Goal: Task Accomplishment & Management: Use online tool/utility

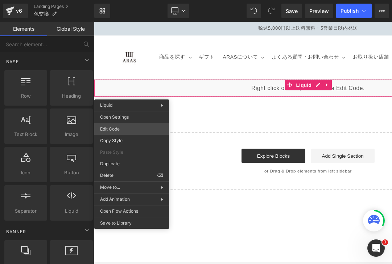
click at [133, 0] on div "You are previewing how the will restyle your page. You can not edit Elements in…" at bounding box center [196, 0] width 392 height 0
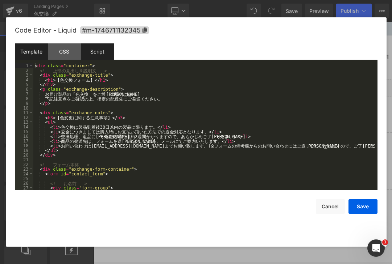
click at [108, 55] on div "Script" at bounding box center [97, 51] width 33 height 16
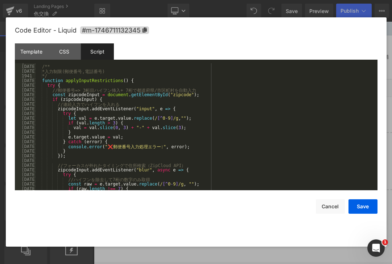
scroll to position [9125, 0]
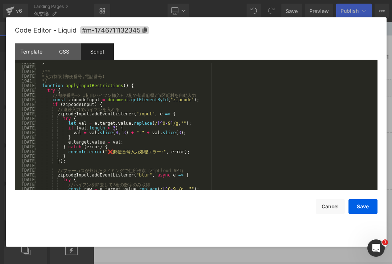
click at [38, 85] on span at bounding box center [40, 85] width 4 height 5
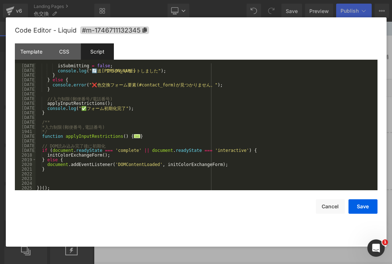
click at [38, 137] on span at bounding box center [40, 136] width 4 height 5
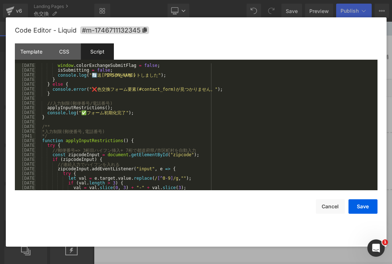
scroll to position [9082, 0]
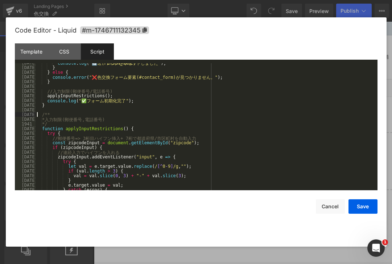
click at [37, 115] on div "console . log ( "🔄 送 信 フ ラ グ を リ セ ッ ト し ま し た " ) ; } } else { console . error…" at bounding box center [205, 128] width 339 height 137
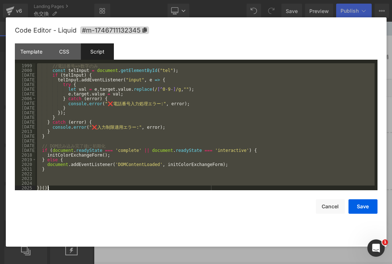
scroll to position [9414, 0]
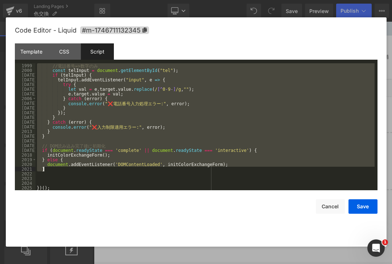
drag, startPoint x: 36, startPoint y: 129, endPoint x: 55, endPoint y: 172, distance: 46.7
click at [55, 172] on div "// 電 話 番 号 => 数 字 の み const telInput = document . getElementById ( "tel" ) ; if…" at bounding box center [205, 131] width 339 height 137
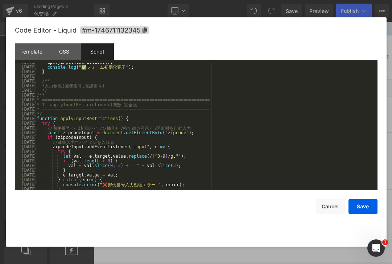
scroll to position [9105, 0]
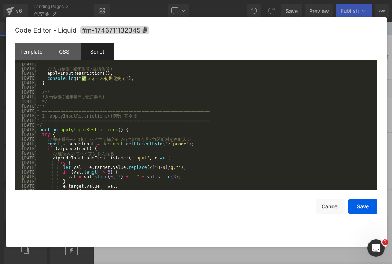
click at [36, 107] on div "// 入 力 制 限 ( 郵 便 番 号 / 電 話 番 号 ) applyInputRestrictions ( ) ; console . log ( "…" at bounding box center [205, 130] width 339 height 137
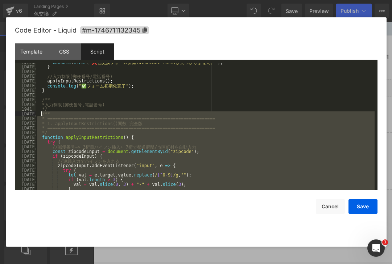
scroll to position [9094, 0]
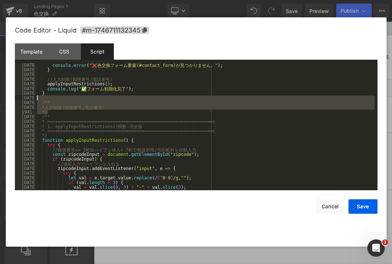
drag, startPoint x: 55, startPoint y: 113, endPoint x: 35, endPoint y: 100, distance: 24.0
click at [35, 100] on pre "[DATE] [DATE] [DATE] [DATE] [DATE] [DATE] [DATE] [DATE] [DATE] [DATE] [DATE] [D…" at bounding box center [196, 126] width 362 height 127
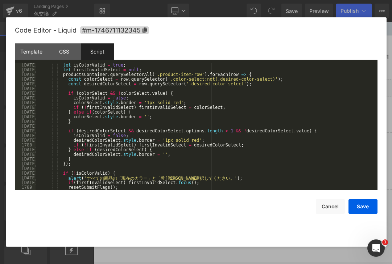
scroll to position [8306, 0]
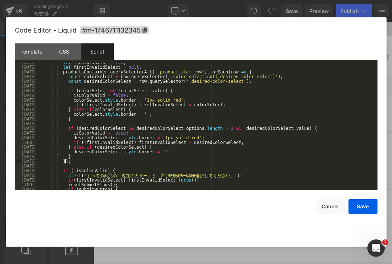
click at [114, 163] on div "let isColorValid = true ; let firstInvalidSelect = null ; productsContainer . q…" at bounding box center [205, 128] width 339 height 137
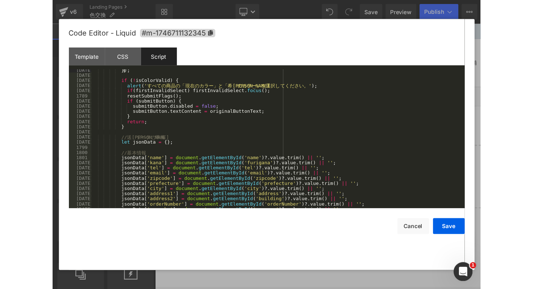
scroll to position [8408, 0]
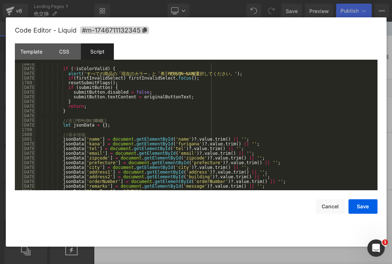
click at [121, 112] on div "if ( ! isColorValid ) { alert ( ' す べ て の 商 品 の 「 現 在 の カ ラ ー 」 と 「 希 望 の カ ラ ー…" at bounding box center [205, 130] width 339 height 137
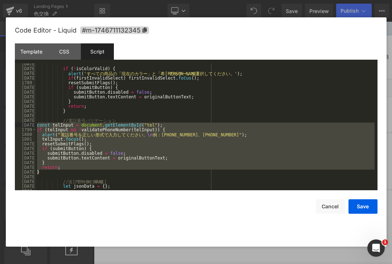
drag, startPoint x: 54, startPoint y: 173, endPoint x: 34, endPoint y: 126, distance: 51.2
click at [34, 125] on pre "[DATE] [DATE] [DATE] [DATE] [DATE] [DATE] [DATE] [DATE] [DATE] [DATE] [DATE] [D…" at bounding box center [196, 126] width 362 height 127
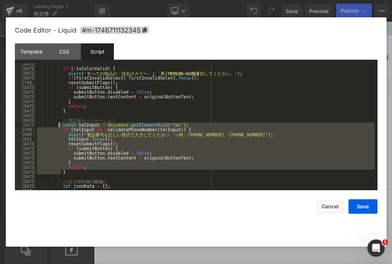
click at [118, 171] on div "if ( ! isColorValid ) { alert ( ' す べ て の 商 品 の 「 現 在 の カ ラ ー 」 と 「 希 望 の カ ラ ー…" at bounding box center [205, 130] width 339 height 137
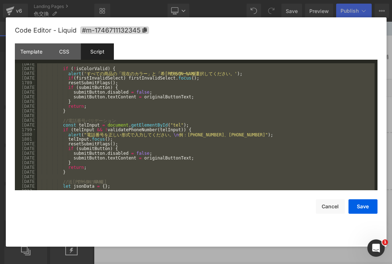
click at [211, 100] on div "if ( ! isColorValid ) { alert ( ' す べ て の 商 品 の 「 現 在 の カ ラ ー 」 と 「 希 望 の カ ラ ー…" at bounding box center [205, 130] width 339 height 137
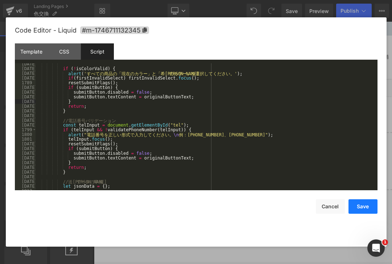
click at [368, 207] on button "Save" at bounding box center [362, 207] width 29 height 14
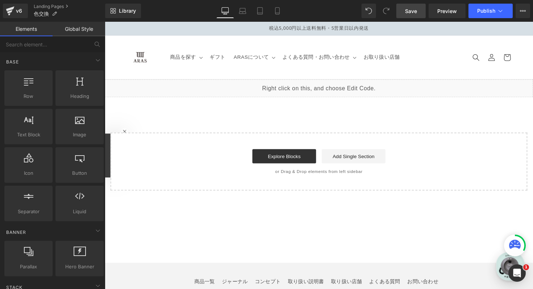
click at [391, 8] on span "Save" at bounding box center [411, 11] width 12 height 8
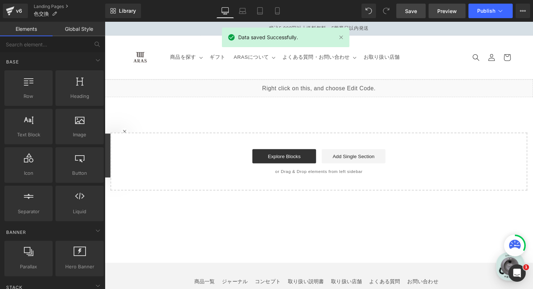
click at [391, 16] on link "Preview" at bounding box center [446, 11] width 37 height 14
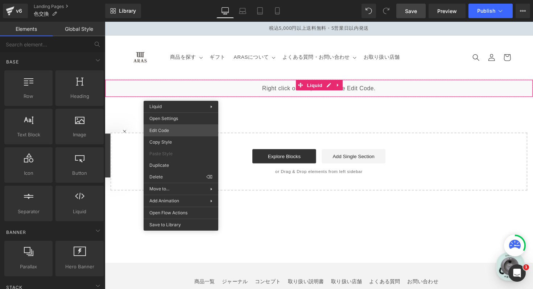
click at [181, 0] on div "You are previewing how the will restyle your page. You can not edit Elements in…" at bounding box center [266, 0] width 533 height 0
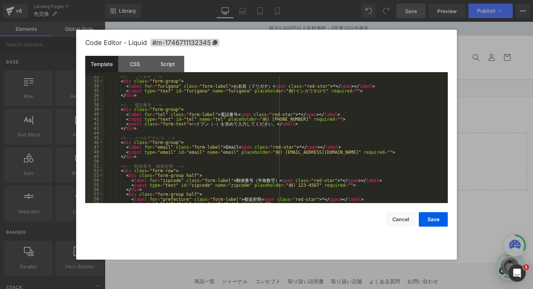
scroll to position [156, 0]
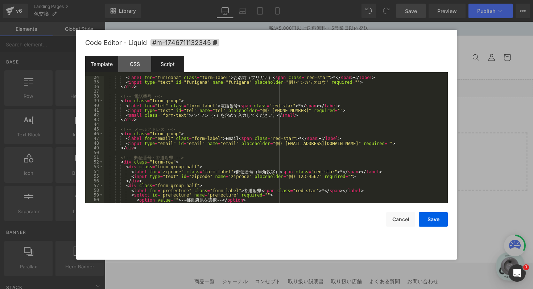
click at [170, 63] on div "Script" at bounding box center [167, 64] width 33 height 16
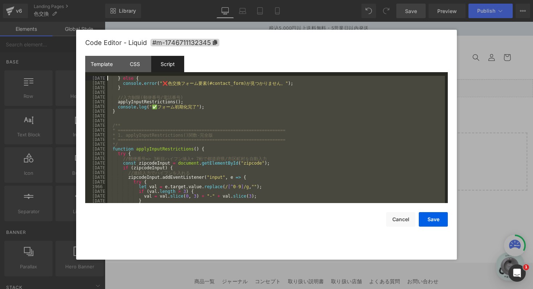
scroll to position [9150, 0]
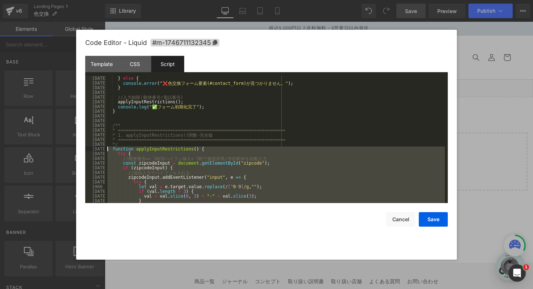
drag, startPoint x: 127, startPoint y: 143, endPoint x: 100, endPoint y: 148, distance: 27.9
click at [100, 148] on pre "[DATE] [DATE] [DATE] [DATE] [DATE] [DATE] [DATE] [DATE] [DATE] [DATE] [DATE] [D…" at bounding box center [266, 139] width 362 height 127
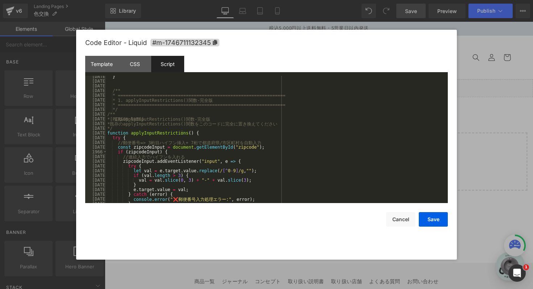
scroll to position [9185, 0]
click at [108, 114] on div "} /** * ================================================================ * 1. a…" at bounding box center [275, 142] width 339 height 137
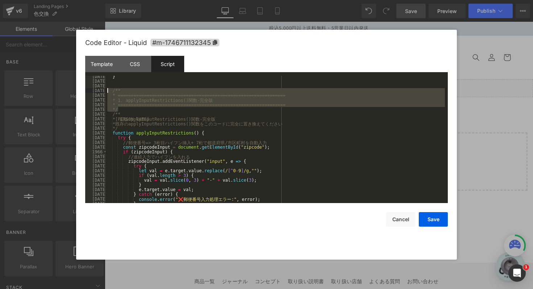
drag, startPoint x: 137, startPoint y: 110, endPoint x: 105, endPoint y: 92, distance: 36.7
click at [105, 92] on pre "[DATE] [DATE] [DATE] [DATE] [DATE] [DATE] [DATE] [DATE] [DATE] [DATE] [DATE] [D…" at bounding box center [266, 139] width 362 height 127
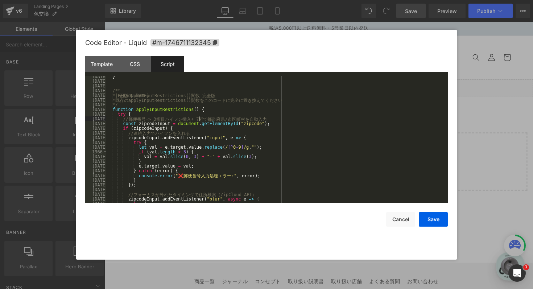
click at [200, 118] on div "} /** * [PERSON_NAME] 版 applyInputRestrictions() 関 数 - 完 全 版 * 既 存 の applyInput…" at bounding box center [275, 142] width 339 height 137
click at [391, 223] on button "Save" at bounding box center [432, 219] width 29 height 14
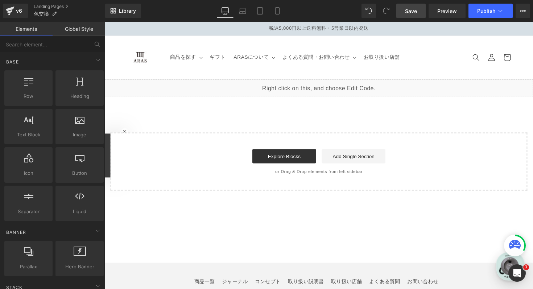
click at [391, 13] on span "Save" at bounding box center [411, 11] width 12 height 8
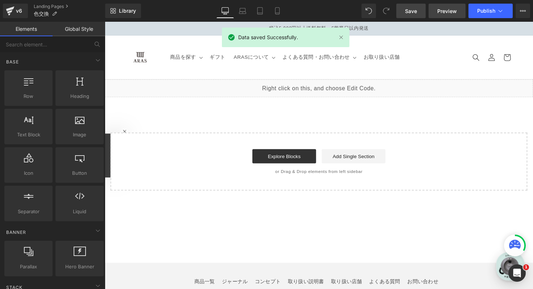
click at [391, 14] on span "Preview" at bounding box center [447, 11] width 20 height 8
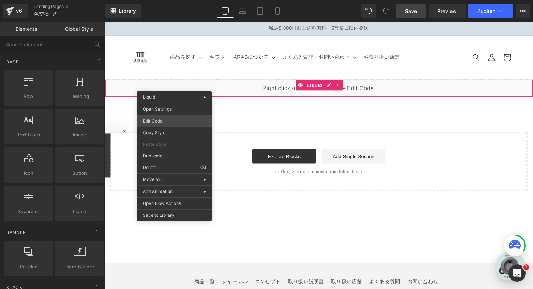
click at [172, 0] on div "You are previewing how the will restyle your page. You can not edit Elements in…" at bounding box center [266, 0] width 533 height 0
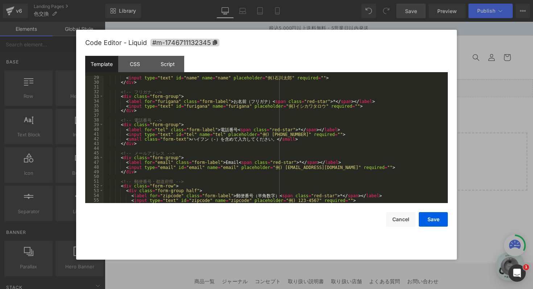
scroll to position [134, 0]
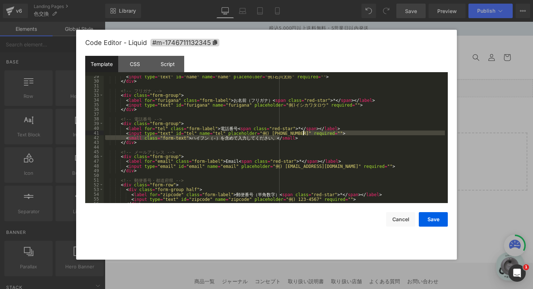
drag, startPoint x: 289, startPoint y: 139, endPoint x: 306, endPoint y: 134, distance: 18.0
click at [306, 134] on div "< input type = "text" id = "name" name = "name" placeholder = " 例 ) [PERSON_NAM…" at bounding box center [274, 142] width 341 height 137
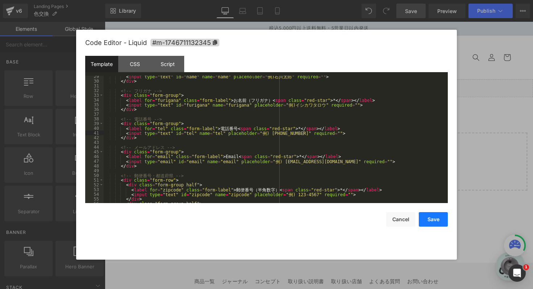
click at [391, 215] on button "Save" at bounding box center [432, 219] width 29 height 14
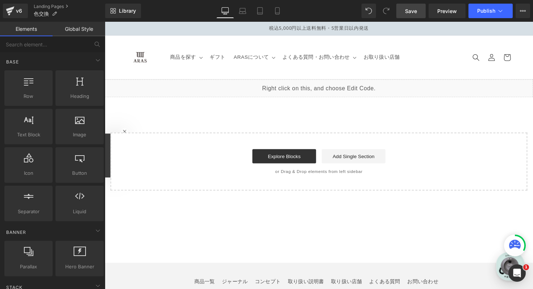
click at [391, 11] on span "Save" at bounding box center [411, 11] width 12 height 8
click at [391, 9] on span "Save" at bounding box center [411, 11] width 12 height 8
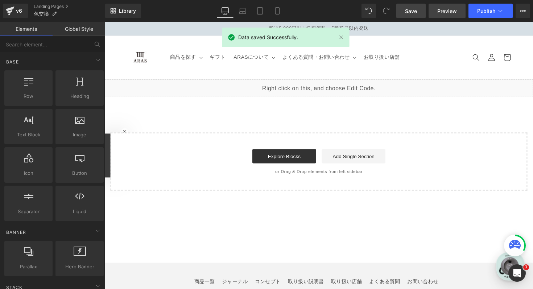
click at [391, 10] on link "Preview" at bounding box center [446, 11] width 37 height 14
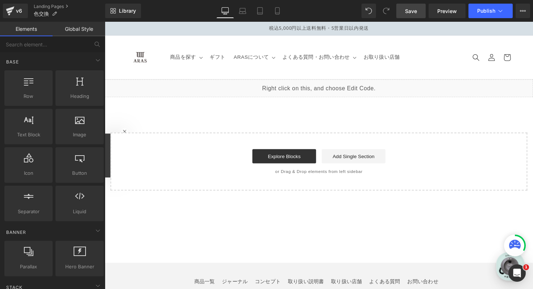
click at [391, 11] on link "Save" at bounding box center [410, 11] width 29 height 14
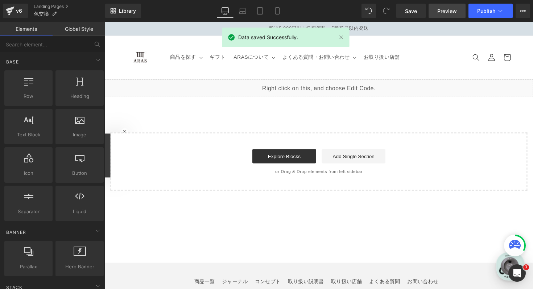
click at [391, 14] on span "Preview" at bounding box center [447, 11] width 20 height 8
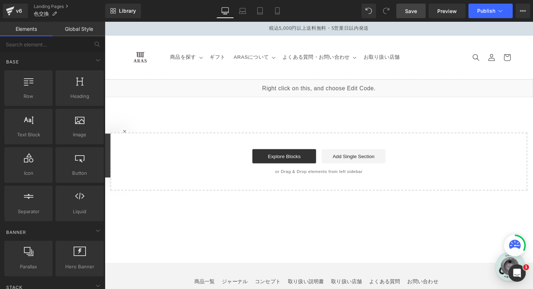
click at [391, 12] on link "Save" at bounding box center [410, 11] width 29 height 14
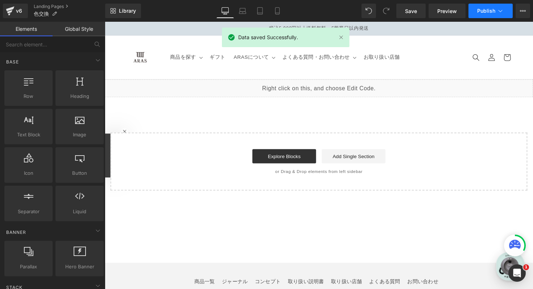
click at [391, 9] on span "Publish" at bounding box center [486, 11] width 18 height 6
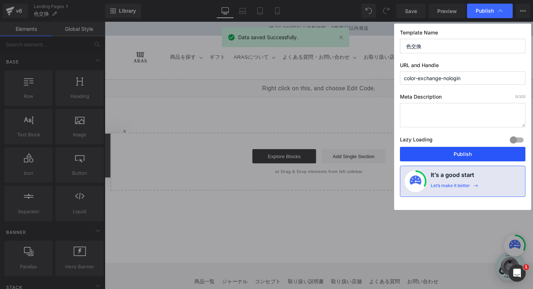
click at [391, 158] on button "Publish" at bounding box center [462, 154] width 125 height 14
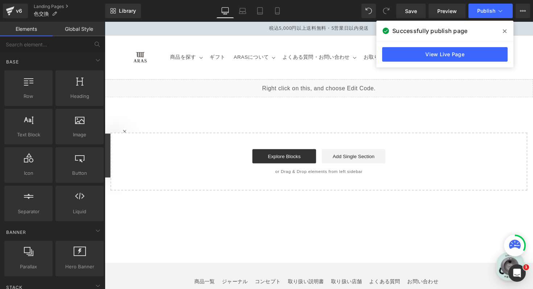
click at [391, 32] on span at bounding box center [504, 31] width 12 height 12
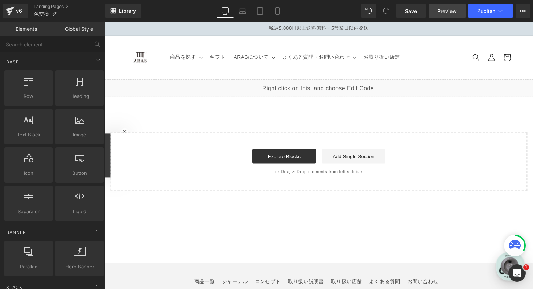
click at [391, 11] on span "Preview" at bounding box center [447, 11] width 20 height 8
click at [391, 12] on icon at bounding box center [499, 10] width 7 height 7
click at [41, 4] on link "Landing Pages" at bounding box center [69, 7] width 71 height 6
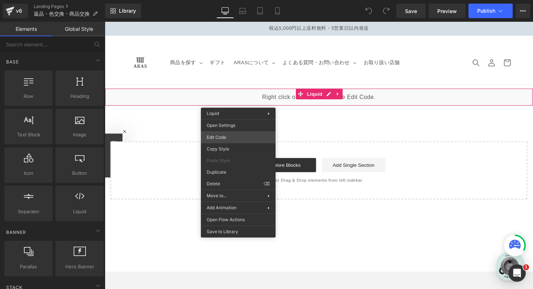
click at [235, 0] on div "You are previewing how the will restyle your page. You can not edit Elements in…" at bounding box center [266, 0] width 533 height 0
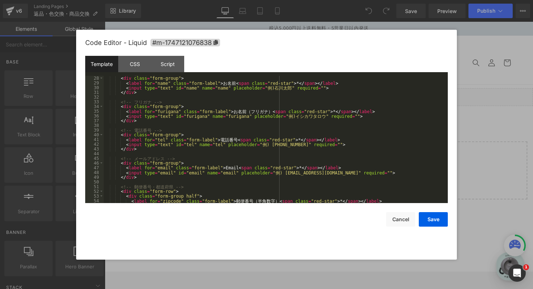
scroll to position [128, 0]
click at [175, 70] on div "Script" at bounding box center [167, 64] width 33 height 16
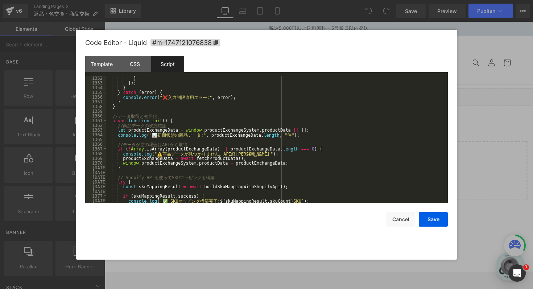
scroll to position [6513, 0]
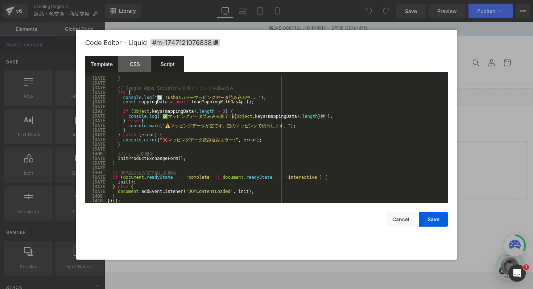
click at [106, 68] on div "Template" at bounding box center [101, 64] width 33 height 16
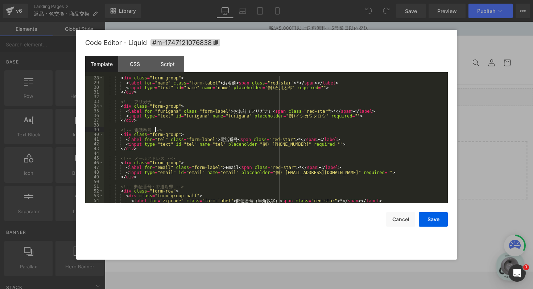
click at [165, 132] on div "< div class = "form-group" > < label for = "name" class = "form-label" > お 名 前 …" at bounding box center [274, 143] width 341 height 137
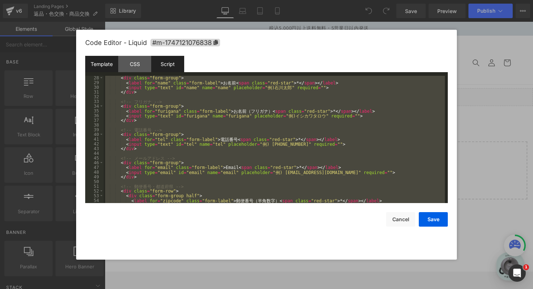
click at [163, 65] on div "Script" at bounding box center [167, 64] width 33 height 16
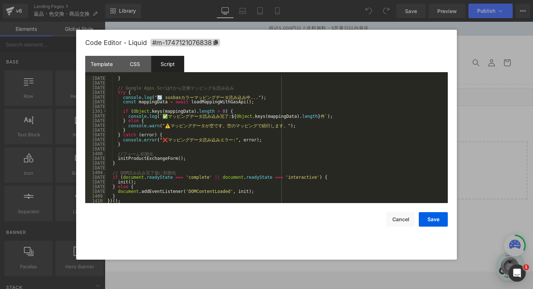
click at [195, 118] on div "} // Google Apps Script か ら 交 換 マ ッ ピ ン グ を 読 み 込 み try { console . log ( "🔄 su…" at bounding box center [275, 144] width 339 height 137
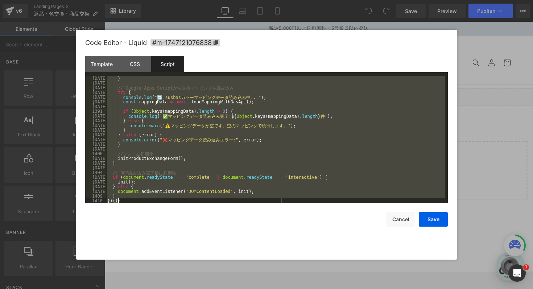
click at [175, 136] on div "} // Google Apps Script か ら 交 換 マ ッ ピ ン グ を 読 み 込 み try { console . log ( "🔄 su…" at bounding box center [275, 144] width 339 height 137
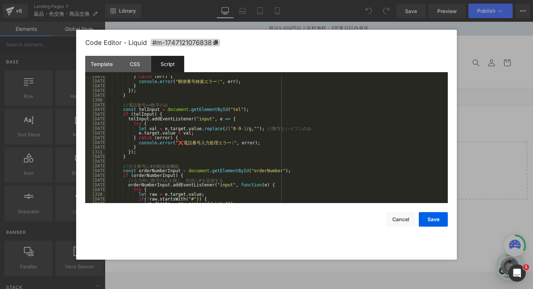
scroll to position [6103, 0]
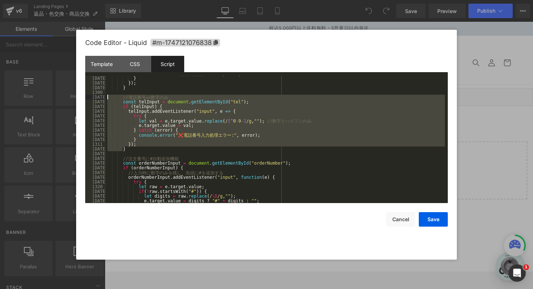
drag, startPoint x: 134, startPoint y: 150, endPoint x: 102, endPoint y: 99, distance: 60.7
click at [102, 99] on pre "1296 1297 1298 1299 1300 1301 1302 1303 1304 1305 1306 1307 1308 1309 1310 1311…" at bounding box center [266, 139] width 362 height 127
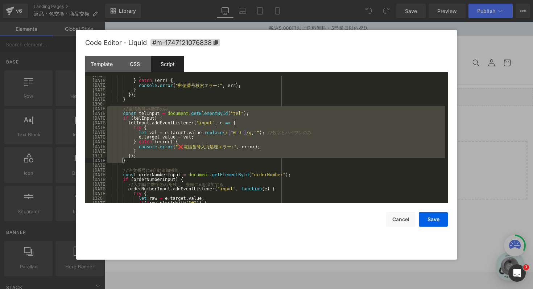
scroll to position [6083, 0]
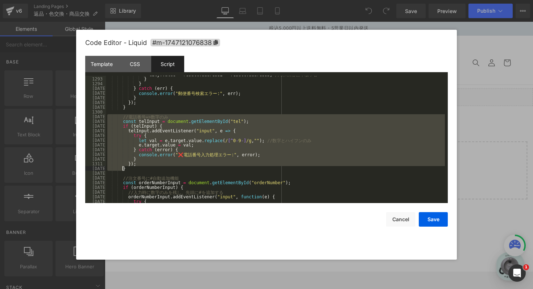
click at [126, 168] on div "city . value = result . address2 + result . address3 ; // 例 : 渋 谷 区 千 駄 ヶ 谷 } }…" at bounding box center [275, 140] width 339 height 137
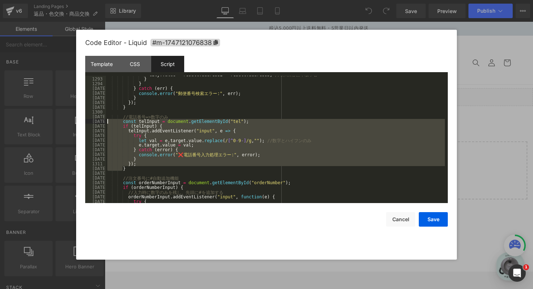
drag, startPoint x: 126, startPoint y: 168, endPoint x: 105, endPoint y: 124, distance: 48.5
click at [105, 124] on pre "1292 1293 1294 1295 1296 1297 1298 1299 1300 1301 1302 1303 1304 1305 1306 1307…" at bounding box center [266, 139] width 362 height 127
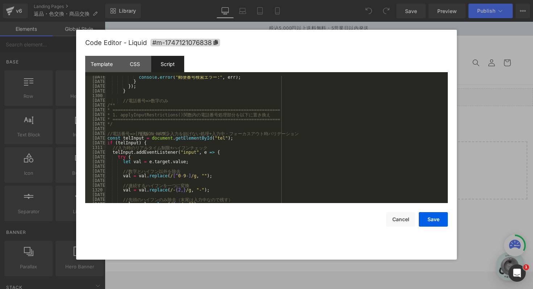
scroll to position [6069, 0]
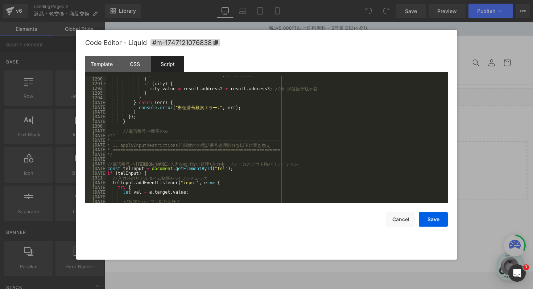
click at [108, 135] on div "pref . value = result . address1 ; // 例 : 東 京 都 } if ( city ) { city . value = …" at bounding box center [275, 140] width 339 height 137
click at [179, 131] on div "pref . value = result . address1 ; // 例 : 東 京 都 } if ( city ) { city . value = …" at bounding box center [275, 140] width 339 height 137
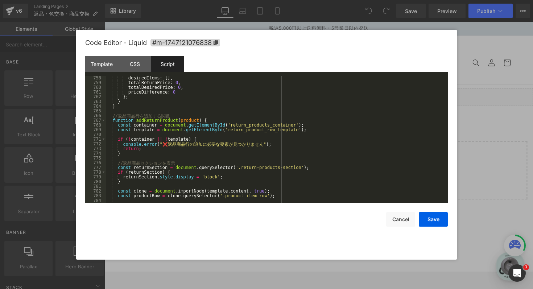
scroll to position [3558, 0]
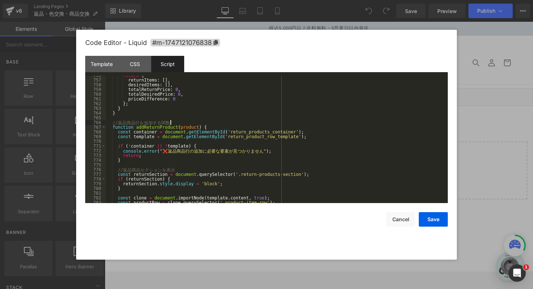
click at [235, 124] on div "return { returnItems : [ ] , desiredItems : [ ] , totalReturnPrice : 0 , totalD…" at bounding box center [275, 141] width 339 height 137
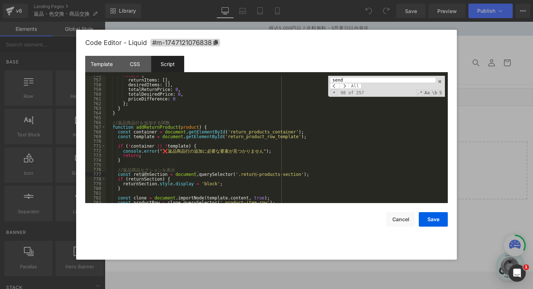
scroll to position [4895, 0]
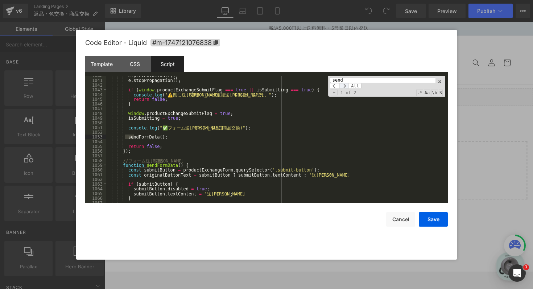
type input "send"
click at [345, 85] on span at bounding box center [343, 86] width 9 height 6
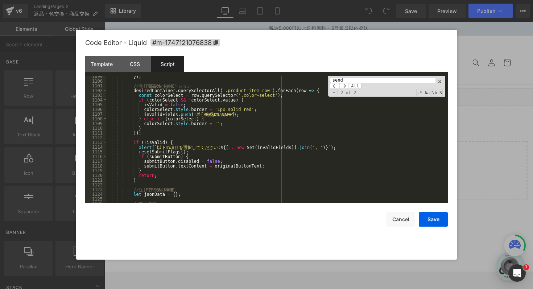
scroll to position [5174, 0]
click at [440, 83] on span at bounding box center [439, 81] width 5 height 5
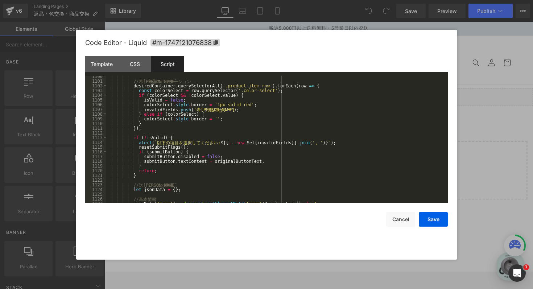
scroll to position [5170, 0]
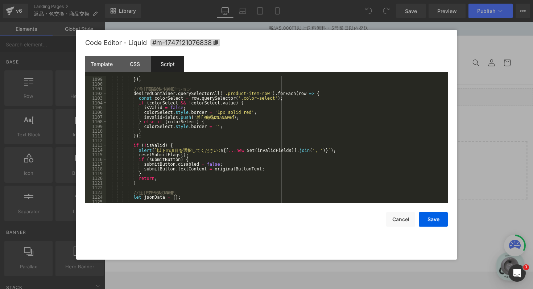
click at [162, 140] on div "} }) ; // 希 望 商 品 の バ リ デ ー シ ョ ン desiredContainer . querySelectorAll ( '.produ…" at bounding box center [275, 140] width 339 height 137
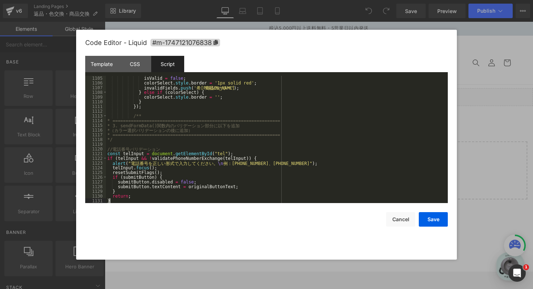
scroll to position [5199, 0]
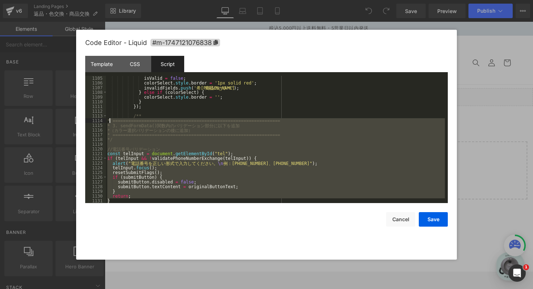
click at [110, 119] on div "isValid = false ; colorSelect . style . border = '1px solid red' ; invalidField…" at bounding box center [275, 144] width 339 height 137
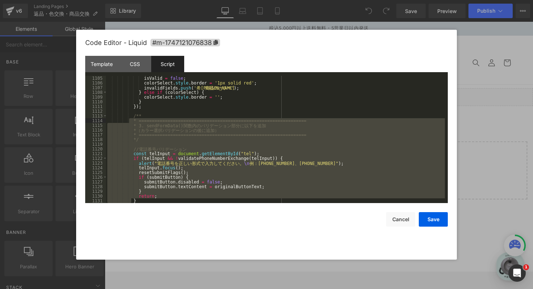
click at [152, 134] on div "isValid = false ; colorSelect . style . border = '1px solid red' ; invalidField…" at bounding box center [275, 144] width 339 height 137
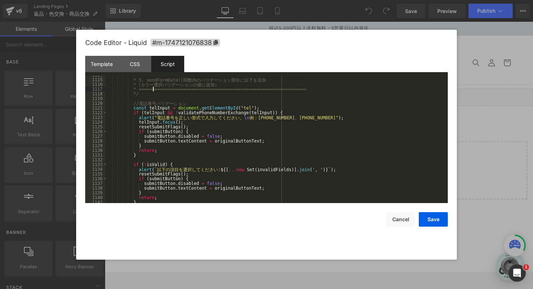
scroll to position [5249, 0]
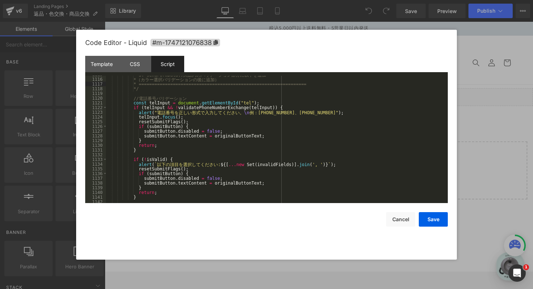
click at [172, 153] on div "* 3. sendFormData() 関 数 内 の バ リ デ ー シ ョ ン 部 分 に 以 下 を 追 加 * （ カ ラ ー 選 択 バ リ デ ー…" at bounding box center [275, 140] width 339 height 137
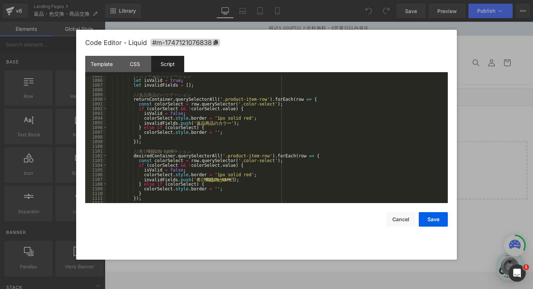
scroll to position [5104, 0]
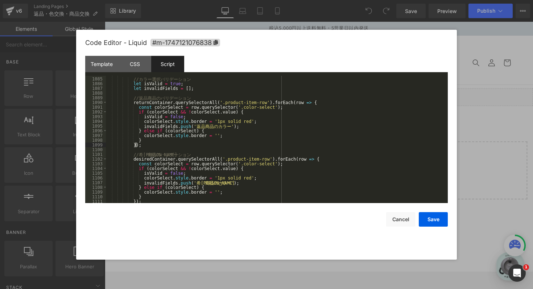
click at [189, 147] on div "// カ ラ ー 選 択 バ リ デ ー シ ョ ン let isValid = true ; let invalidFields = [ ] ; // 返 …" at bounding box center [275, 140] width 339 height 137
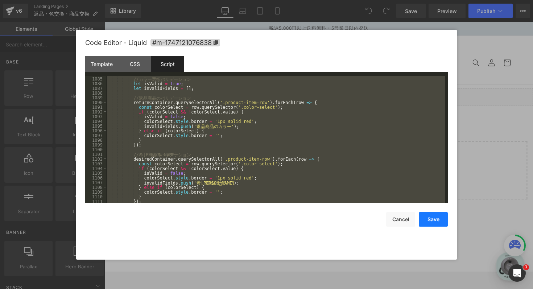
click at [433, 221] on button "Save" at bounding box center [432, 219] width 29 height 14
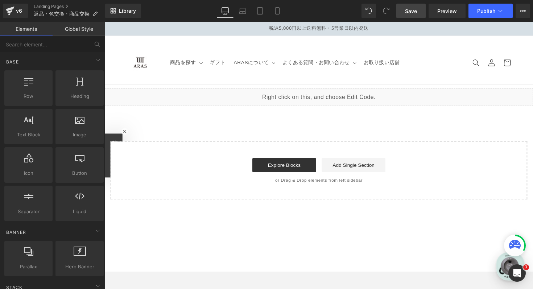
click at [412, 11] on span "Save" at bounding box center [411, 11] width 12 height 8
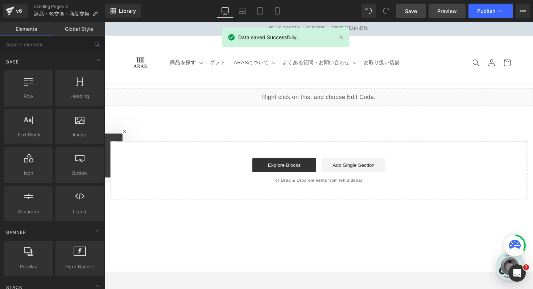
click at [451, 14] on span "Preview" at bounding box center [447, 11] width 20 height 8
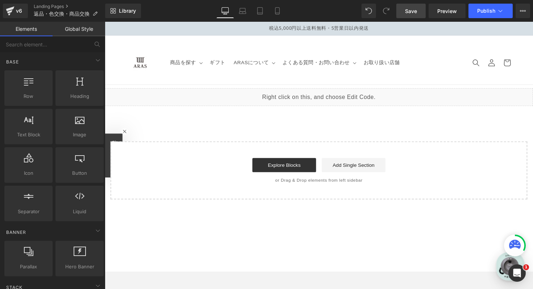
click at [421, 15] on link "Save" at bounding box center [410, 11] width 29 height 14
click at [449, 5] on link "Preview" at bounding box center [446, 11] width 37 height 14
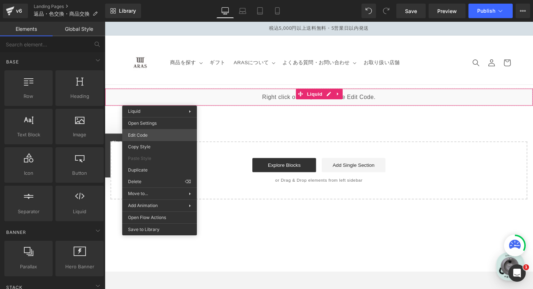
click at [160, 0] on div "You are previewing how the will restyle your page. You can not edit Elements in…" at bounding box center [266, 0] width 533 height 0
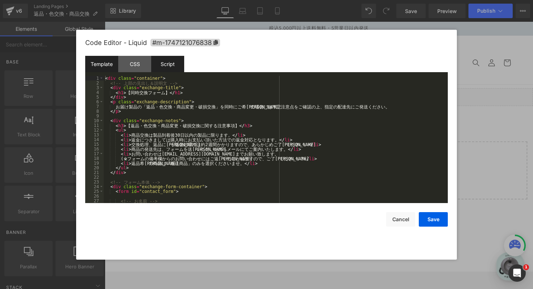
click at [170, 67] on div "Script" at bounding box center [167, 64] width 33 height 16
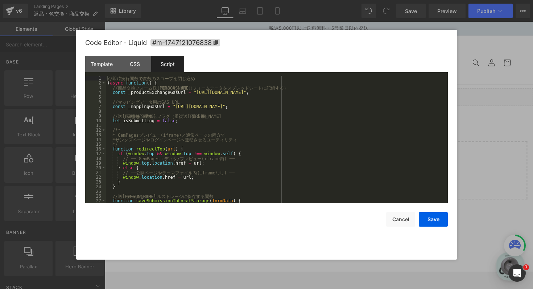
click at [176, 120] on div "// 即 時 実 行 関 数 で 変 数 の ス コ ー プ を 閉 じ 込 め ( async function ( ) { // 商 品 交 換 フ ォ …" at bounding box center [275, 144] width 339 height 137
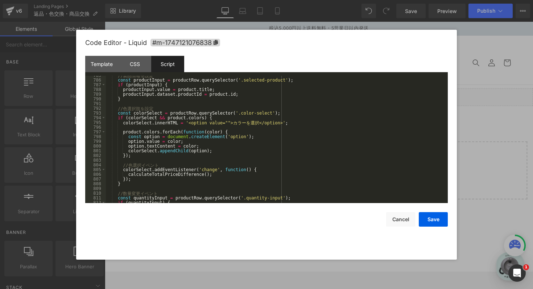
scroll to position [3695, 0]
click at [184, 127] on div "// 製 品 情 報 を 設 定 const productInput = productRow . querySelector ( '.selected-p…" at bounding box center [275, 141] width 339 height 137
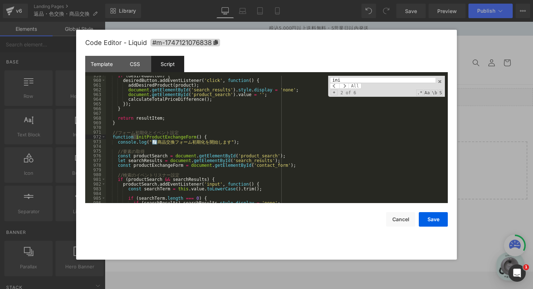
scroll to position [4514, 0]
type input "init"
click at [194, 126] on div "if ( desiredButton ) { desiredButton . addEventListener ( 'click' , function ( …" at bounding box center [275, 141] width 339 height 137
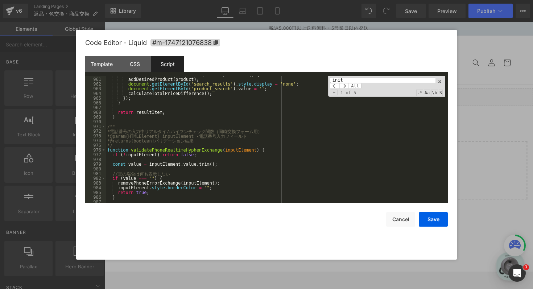
scroll to position [4520, 0]
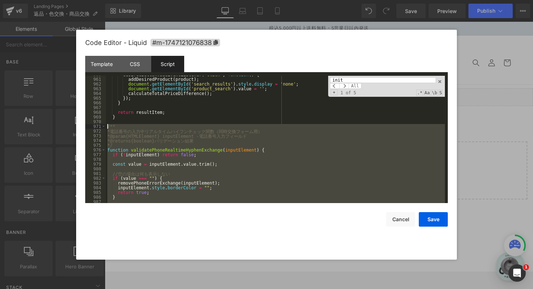
click at [108, 126] on div "desiredButton . addEventListener ( 'click' , function ( ) { addDesiredProduct (…" at bounding box center [275, 140] width 339 height 137
click at [202, 157] on div "desiredButton . addEventListener ( 'click' , function ( ) { addDesiredProduct (…" at bounding box center [275, 140] width 339 height 137
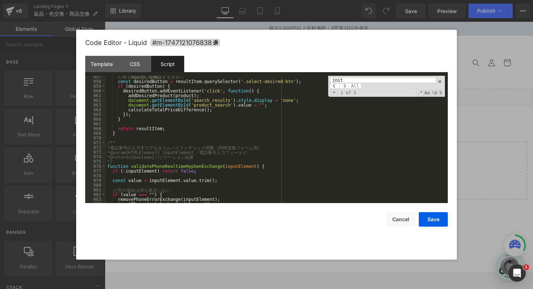
scroll to position [4503, 0]
click at [108, 142] on div "// 希 望 商 品 と し て 選 択 す る ボ タ ン const desiredButton = resultItem . querySelector…" at bounding box center [275, 142] width 339 height 137
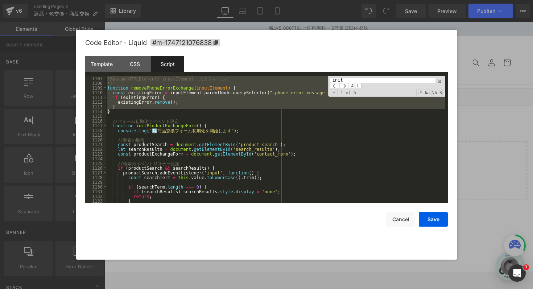
scroll to position [5208, 0]
click at [206, 113] on div "* 電 話 番 号 エ ラ ー メ ッ セ ー ジ を 削 除 （ 同 時 交 換 フ ォ ー ム 用 ） * @param {HTMLElement} in…" at bounding box center [275, 139] width 339 height 137
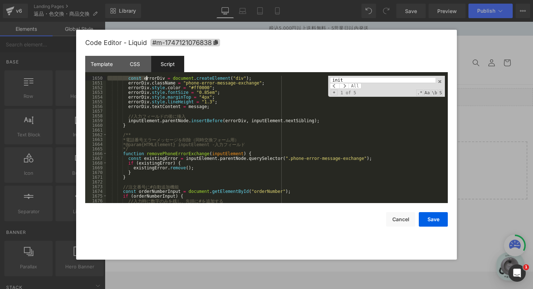
scroll to position [7761, 0]
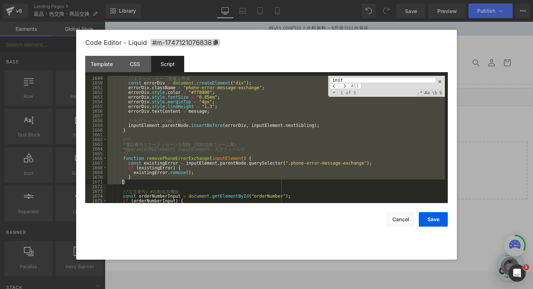
drag, startPoint x: 108, startPoint y: 107, endPoint x: 131, endPoint y: 181, distance: 78.0
click at [131, 181] on div "// エ ラ ー メ ッ セ ー ジ 要 素 を 作 成 const errorDiv = document . createElement ( "div" …" at bounding box center [275, 144] width 339 height 137
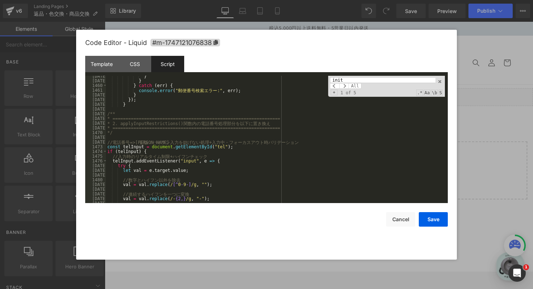
scroll to position [6863, 0]
click at [108, 114] on div "} } } catch ( err ) { console . error ( " 郵 便 番 号 検 索 エ ラ ー :" , err ) ; } }) ;…" at bounding box center [275, 142] width 339 height 137
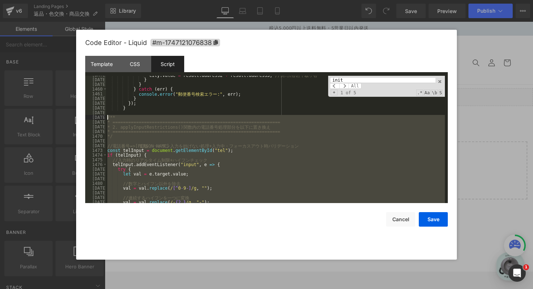
scroll to position [6860, 0]
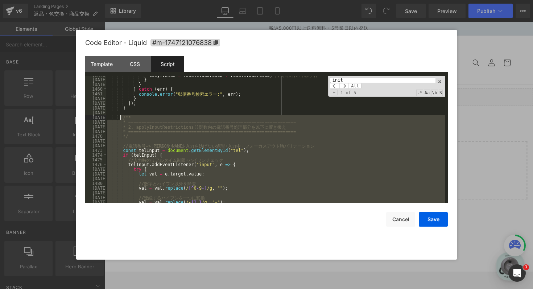
click at [151, 118] on div "city . value = result . address2 + result . address3 ; // 例 : 渋 谷 区 千 駄 ヶ 谷 } }…" at bounding box center [275, 140] width 339 height 137
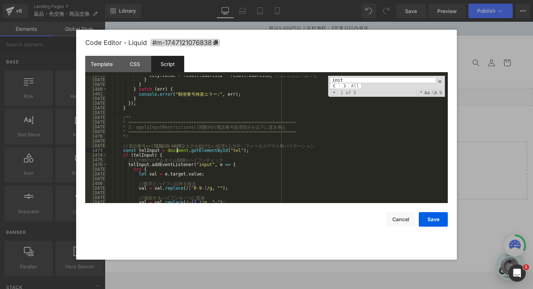
click at [176, 149] on div "city . value = result . address2 + result . address3 ; // 例 : 渋 谷 区 千 駄 ヶ 谷 } }…" at bounding box center [275, 140] width 339 height 137
click at [355, 156] on div "city . value = result . address2 + result . address3 ; // 例 : 渋 谷 区 千 駄 ヶ 谷 } }…" at bounding box center [275, 140] width 339 height 137
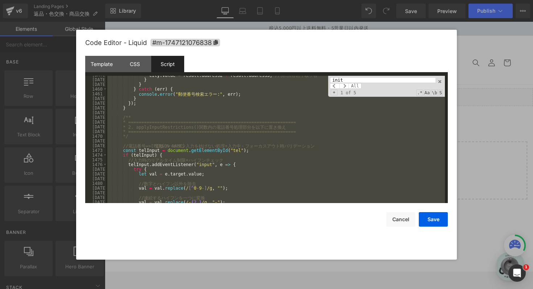
click at [229, 137] on div "city . value = result . address2 + result . address3 ; // 例 : 渋 谷 区 千 駄 ヶ 谷 } }…" at bounding box center [275, 140] width 339 height 137
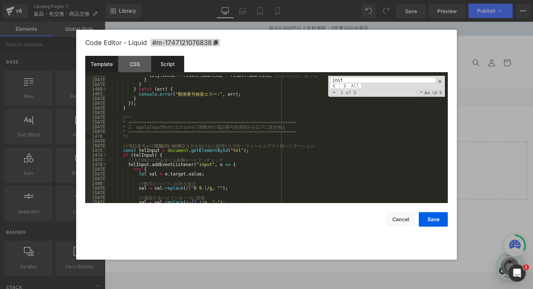
click at [109, 65] on div "Template" at bounding box center [101, 64] width 33 height 16
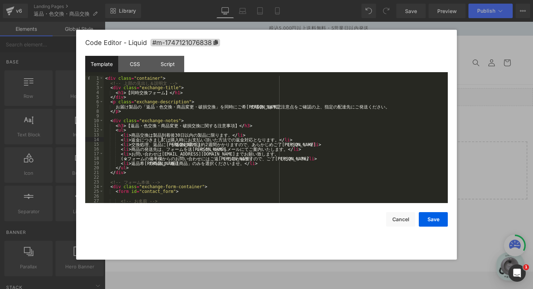
click at [163, 139] on div "< div class = "container" > <!-- 上 部 の 見 出 し ＆ 説 明 文 --> < div class = "exchang…" at bounding box center [274, 144] width 341 height 137
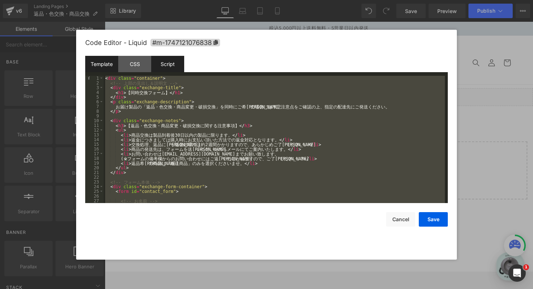
click at [170, 64] on div "Script" at bounding box center [167, 64] width 33 height 16
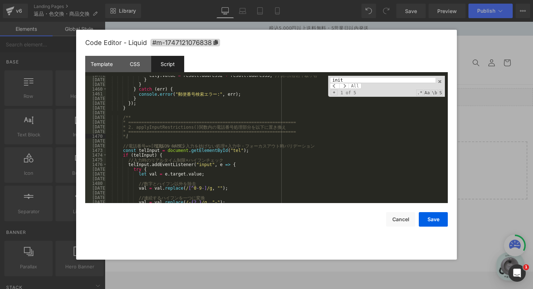
click at [251, 164] on div "city . value = result . address2 + result . address3 ; // 例 : 渋 谷 区 千 駄 ヶ 谷 } }…" at bounding box center [275, 140] width 339 height 137
click at [440, 81] on span at bounding box center [439, 81] width 5 height 5
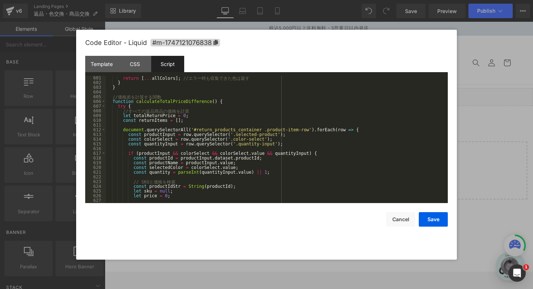
scroll to position [2831, 0]
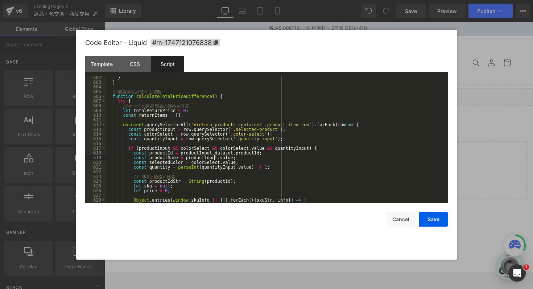
click at [247, 156] on div "} } // 価 格 差 を 計 算 す る 関 数 function calculateTotalPriceDifference ( ) { try { /…" at bounding box center [275, 143] width 339 height 137
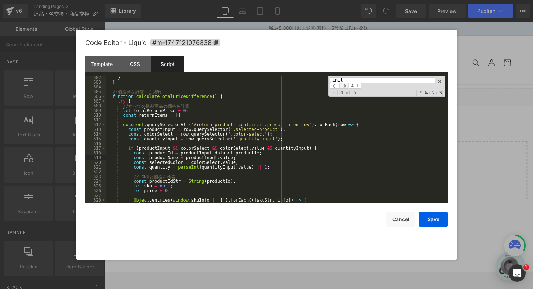
click at [346, 86] on span at bounding box center [343, 86] width 9 height 6
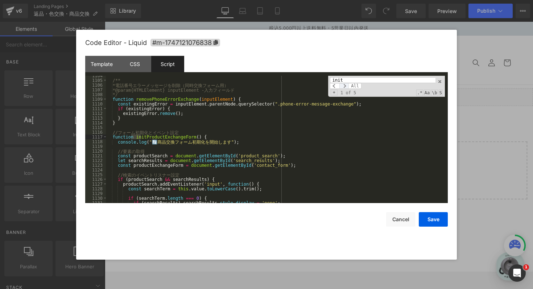
scroll to position [5196, 0]
click at [346, 86] on span at bounding box center [343, 86] width 9 height 6
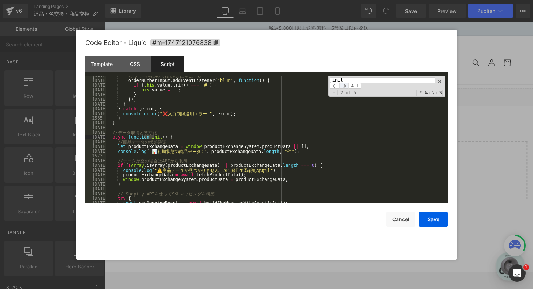
scroll to position [7325, 0]
click at [336, 85] on span at bounding box center [334, 86] width 9 height 6
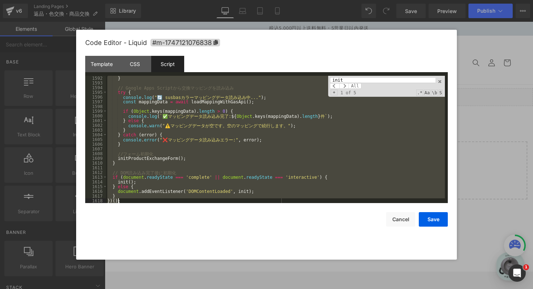
scroll to position [7492, 0]
drag, startPoint x: 107, startPoint y: 131, endPoint x: 143, endPoint y: 201, distance: 77.9
click at [143, 201] on div "} // Google Apps Script か ら 交 換 マ ッ ピ ン グ を 読 み 込 み try { console . log ( "🔄 su…" at bounding box center [275, 144] width 339 height 137
click at [426, 220] on button "Save" at bounding box center [432, 219] width 29 height 14
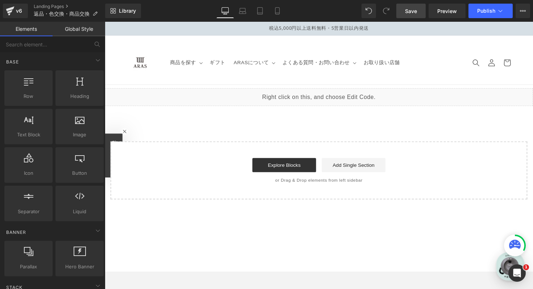
click at [412, 7] on link "Save" at bounding box center [410, 11] width 29 height 14
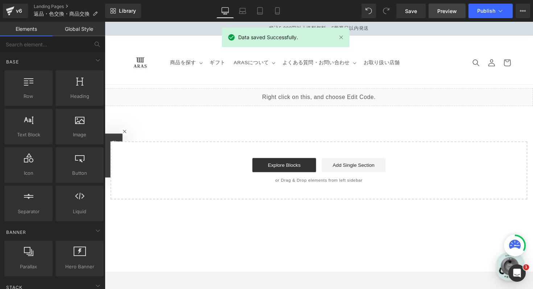
click at [455, 13] on span "Preview" at bounding box center [447, 11] width 20 height 8
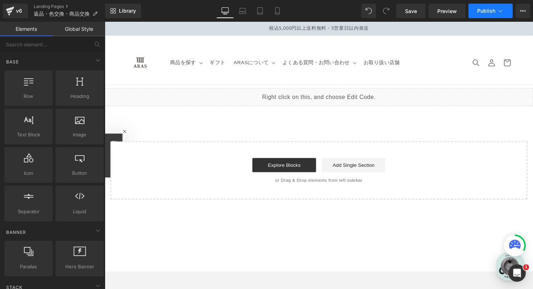
click at [488, 9] on span "Publish" at bounding box center [486, 11] width 18 height 6
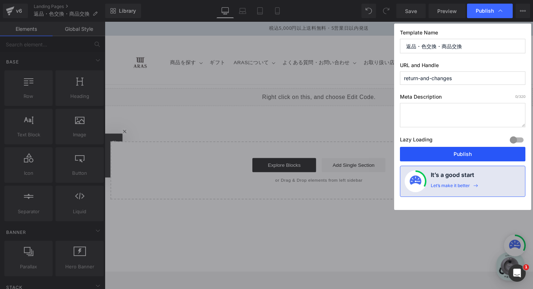
click at [452, 152] on button "Publish" at bounding box center [462, 154] width 125 height 14
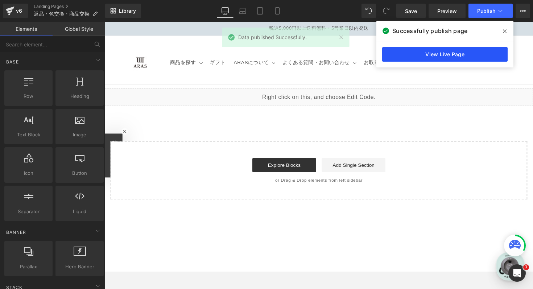
click at [470, 53] on link "View Live Page" at bounding box center [444, 54] width 125 height 14
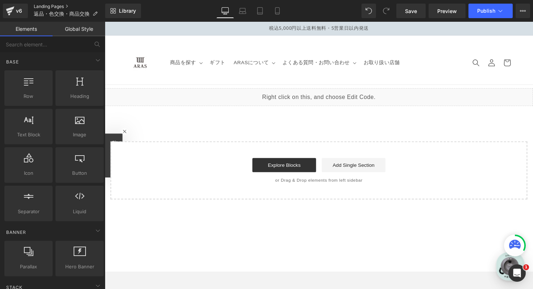
click at [58, 4] on link "Landing Pages" at bounding box center [69, 7] width 71 height 6
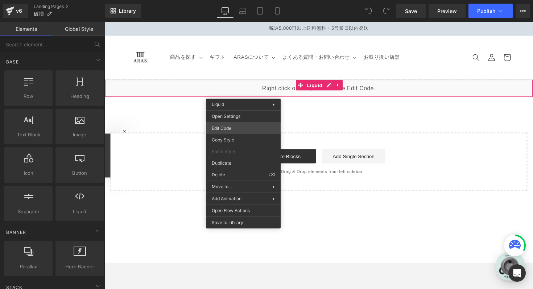
click at [241, 0] on div "You are previewing how the will restyle your page. You can not edit Elements in…" at bounding box center [266, 0] width 533 height 0
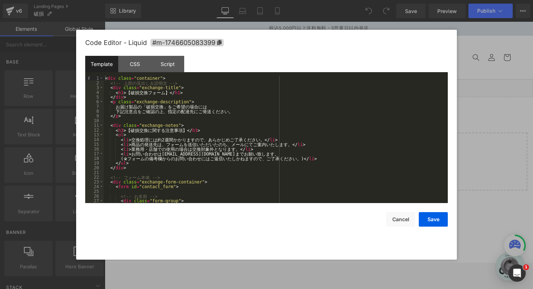
click at [190, 100] on div "< div class = "container" > <!-- 上 部 の 見 出 し ＆ 説 明 文 --> < div class = "exchang…" at bounding box center [274, 144] width 341 height 137
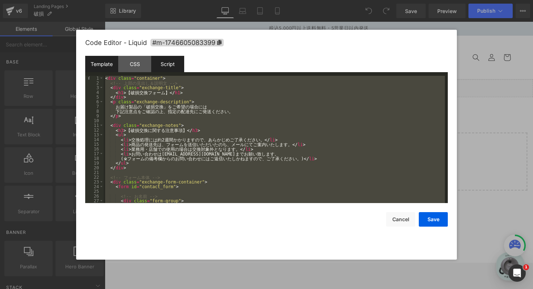
click at [178, 61] on div "Script" at bounding box center [167, 64] width 33 height 16
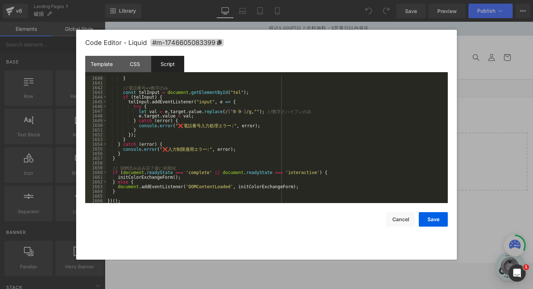
scroll to position [7723, 0]
click at [250, 131] on div "} // 電 話 番 号 => 数 字 の み const telInput = document . getElementById ( "tel" ) ; …" at bounding box center [275, 144] width 339 height 137
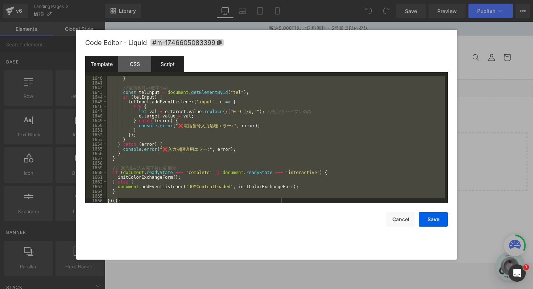
click at [97, 63] on div "Template" at bounding box center [101, 64] width 33 height 16
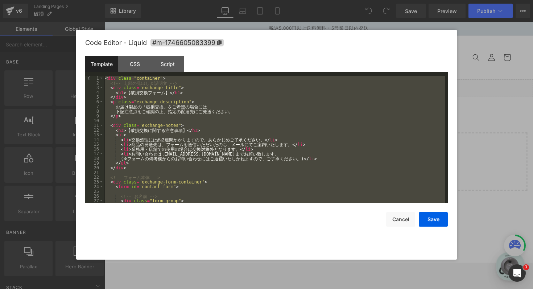
click at [171, 154] on div "< div class = "container" > <!-- 上 部 の 見 出 し ＆ 説 明 文 --> < div class = "exchang…" at bounding box center [274, 144] width 341 height 137
click at [183, 114] on div "< div class = "container" > <!-- 上 部 の 見 出 し ＆ 説 明 文 --> < div class = "exchang…" at bounding box center [274, 144] width 341 height 137
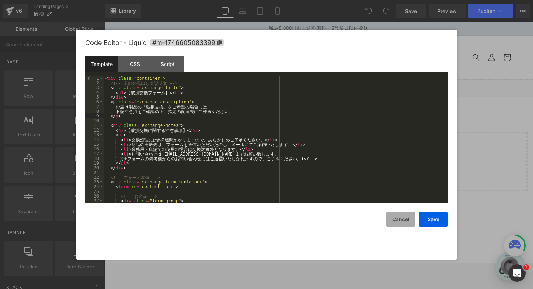
click at [404, 224] on button "Cancel" at bounding box center [400, 219] width 29 height 14
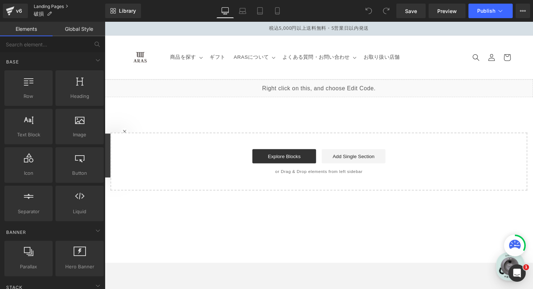
click at [58, 6] on link "Landing Pages" at bounding box center [69, 7] width 71 height 6
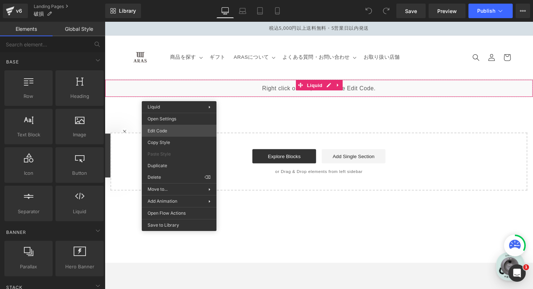
click at [176, 0] on div "You are previewing how the will restyle your page. You can not edit Elements in…" at bounding box center [266, 0] width 533 height 0
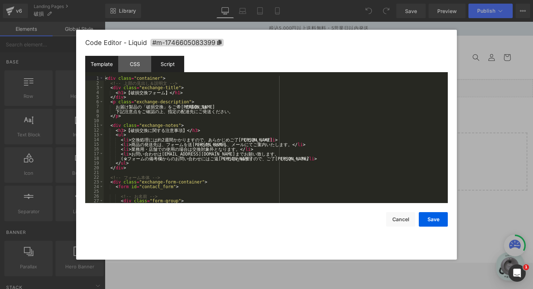
click at [170, 66] on div "Script" at bounding box center [167, 64] width 33 height 16
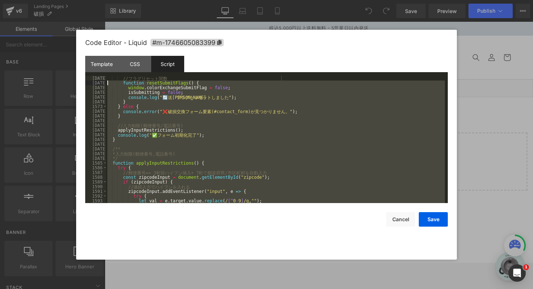
scroll to position [7379, 0]
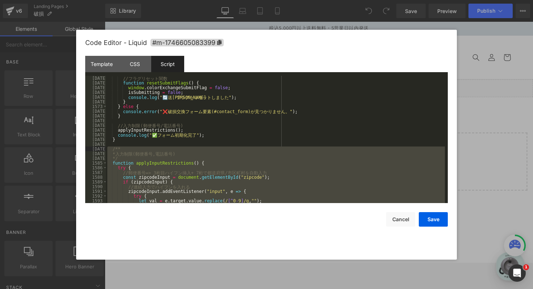
drag, startPoint x: 122, startPoint y: 159, endPoint x: 97, endPoint y: 148, distance: 27.3
click at [97, 148] on pre "1567 1568 1569 1570 1571 1572 1573 1574 1575 1576 1577 1578 1579 1580 1581 1582…" at bounding box center [266, 139] width 362 height 127
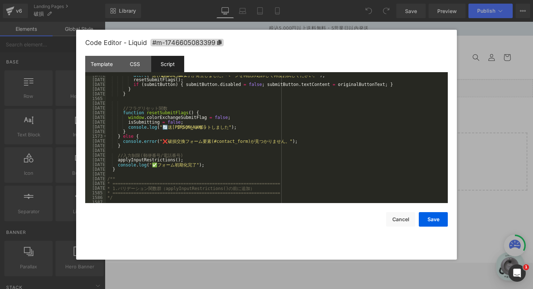
scroll to position [7349, 0]
click at [107, 178] on div "alert ( ' 送 信 処 理 中 に エ ラ ー が 発 生 し ま し た 。 ペ ー ジ を 再 読 み 込 み し て 再 度 お 試 し く だ…" at bounding box center [275, 140] width 339 height 137
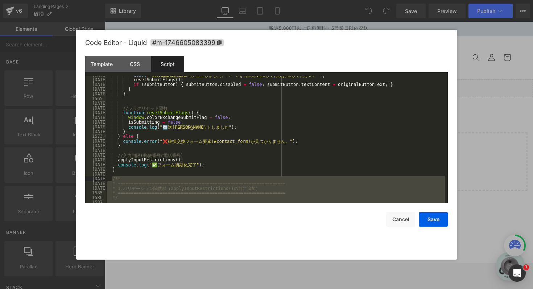
click at [179, 172] on div "alert ( ' 送 信 処 理 中 に エ ラ ー が 発 生 し ま し た 。 ペ ー ジ を 再 読 み 込 み し て 再 度 お 試 し く だ…" at bounding box center [275, 140] width 339 height 137
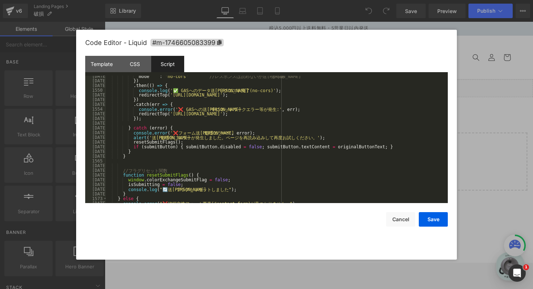
scroll to position [7286, 0]
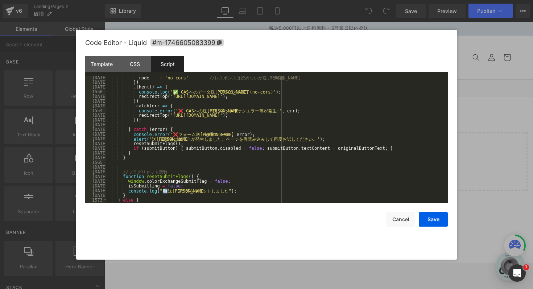
click at [134, 158] on div "mode : 'no-cors' // レ ス ポ ン ス は 読 め な い が 送 信 は 可 能 }) . then (( ) => { console…" at bounding box center [275, 143] width 339 height 137
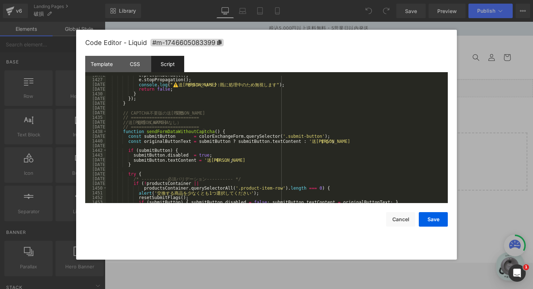
scroll to position [6721, 0]
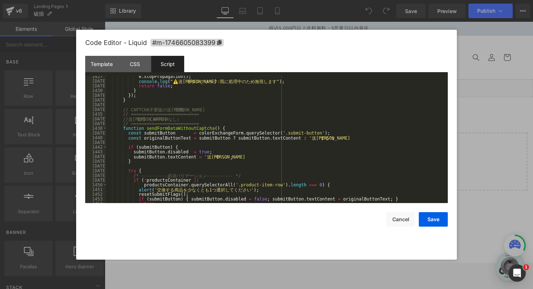
click at [107, 128] on div "e . stopPropagation ( ) ; console . log ( "⚠️ 送 信 ボ タ ン ク リ ッ ク : 既 に 処 理 中 の た…" at bounding box center [275, 142] width 339 height 137
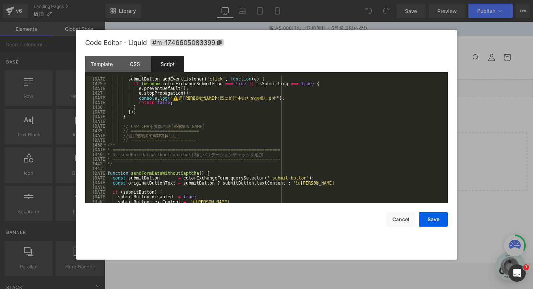
scroll to position [6705, 0]
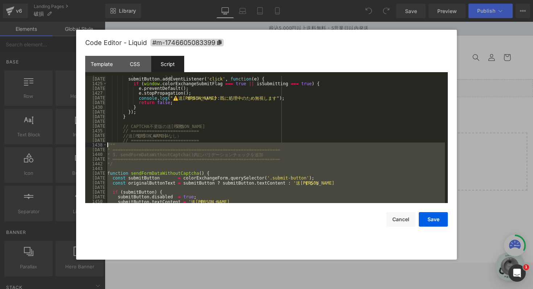
click at [107, 144] on div "if ( submitButton ) { submitButton . addEventListener ( 'click' , function ( e …" at bounding box center [275, 140] width 339 height 137
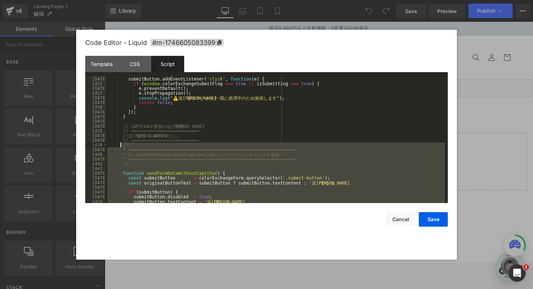
click at [188, 138] on div "if ( submitButton ) { submitButton . addEventListener ( 'click' , function ( e …" at bounding box center [275, 140] width 339 height 137
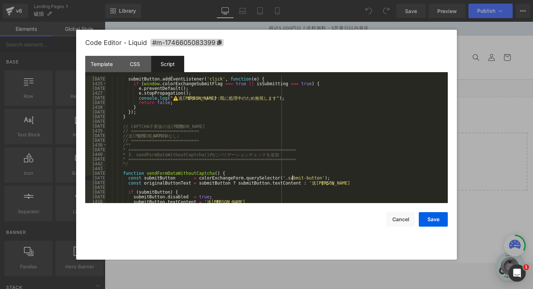
click at [307, 176] on div "if ( submitButton ) { submitButton . addEventListener ( 'click' , function ( e …" at bounding box center [275, 140] width 339 height 137
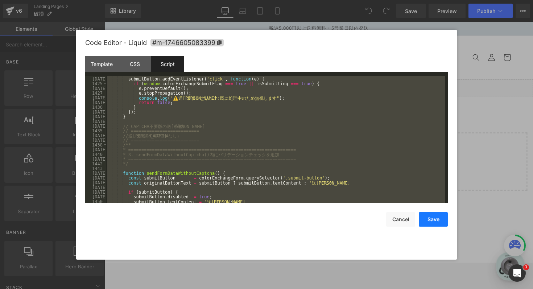
click at [429, 222] on button "Save" at bounding box center [432, 219] width 29 height 14
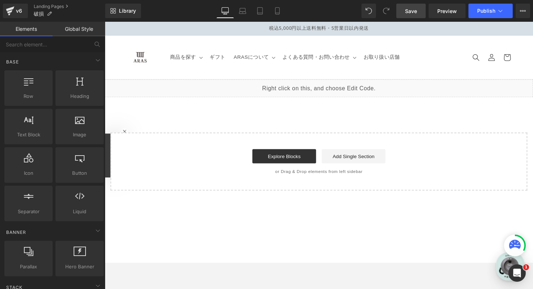
click at [416, 13] on span "Save" at bounding box center [411, 11] width 12 height 8
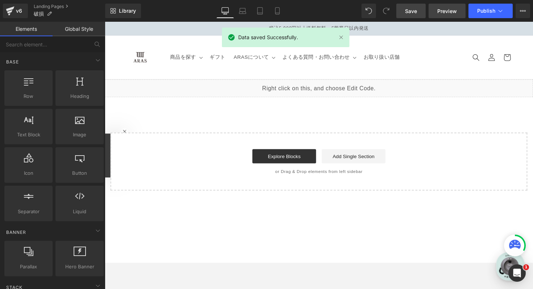
click at [454, 14] on span "Preview" at bounding box center [447, 11] width 20 height 8
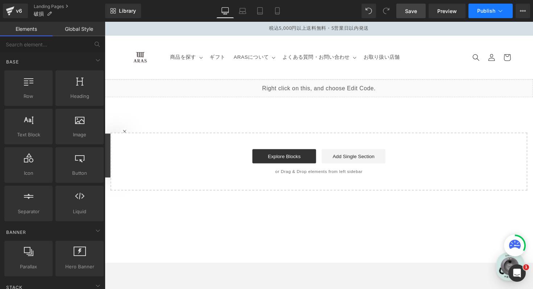
click at [498, 8] on icon at bounding box center [499, 10] width 7 height 7
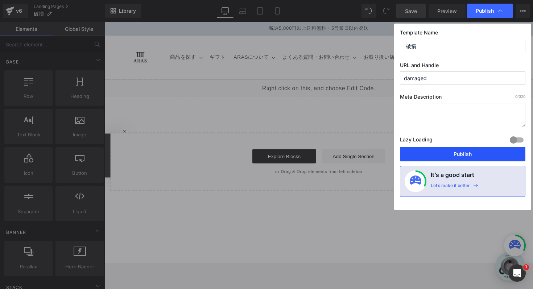
click at [471, 154] on button "Publish" at bounding box center [462, 154] width 125 height 14
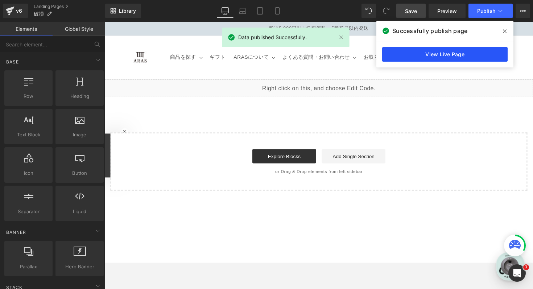
click at [405, 52] on link "View Live Page" at bounding box center [444, 54] width 125 height 14
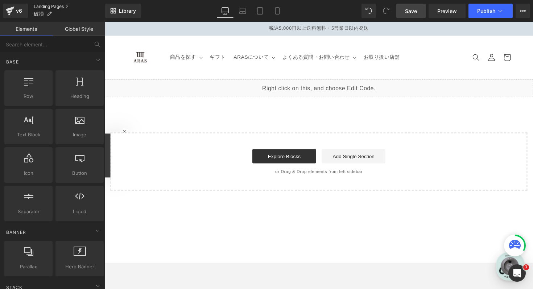
click at [58, 7] on link "Landing Pages" at bounding box center [69, 7] width 71 height 6
